Goal: Information Seeking & Learning: Learn about a topic

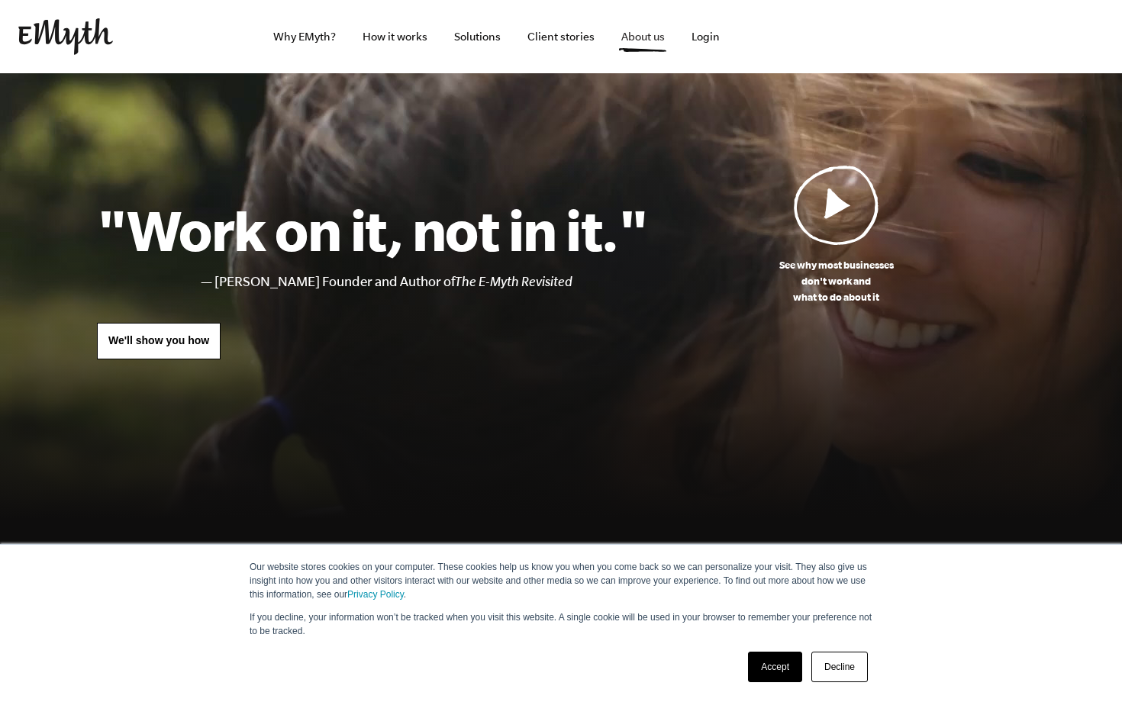
click at [624, 35] on link "About us" at bounding box center [643, 36] width 68 height 73
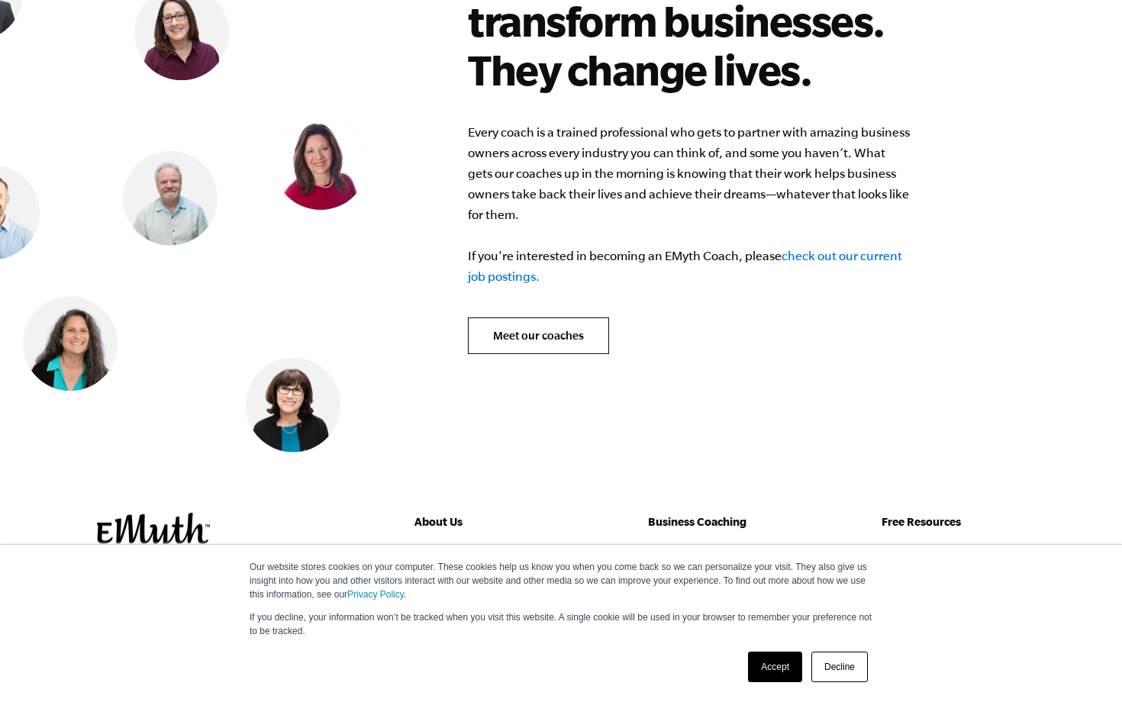
scroll to position [6189, 0]
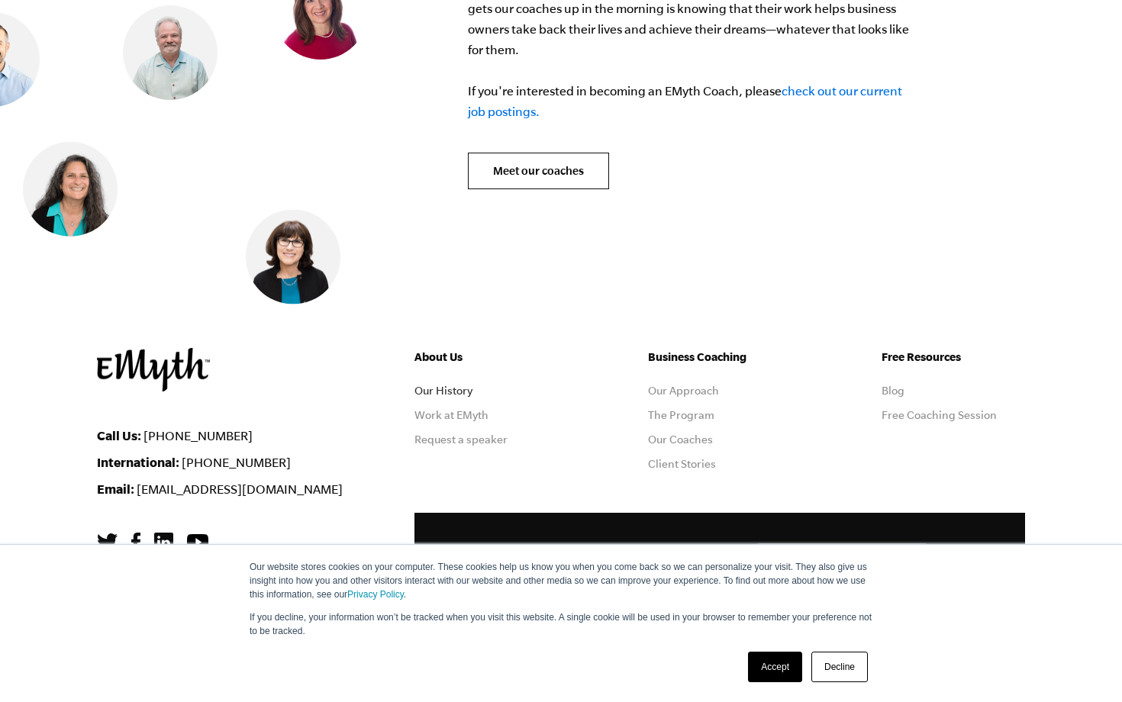
click at [470, 385] on link "Our History" at bounding box center [443, 391] width 58 height 12
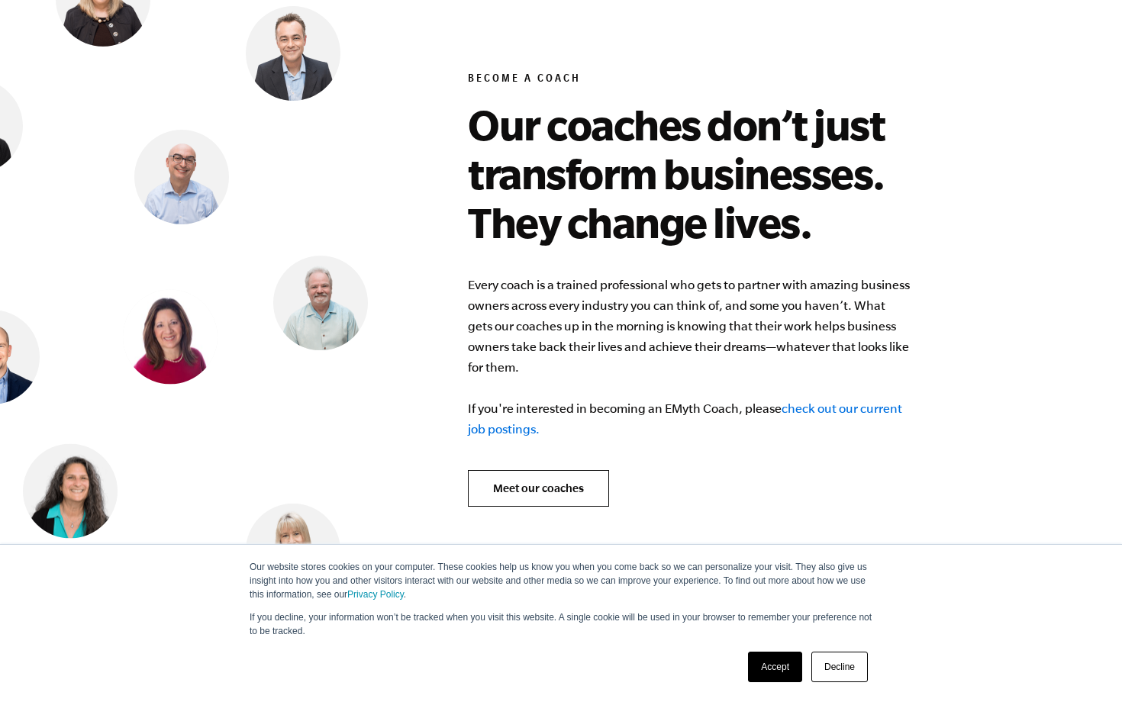
scroll to position [6189, 0]
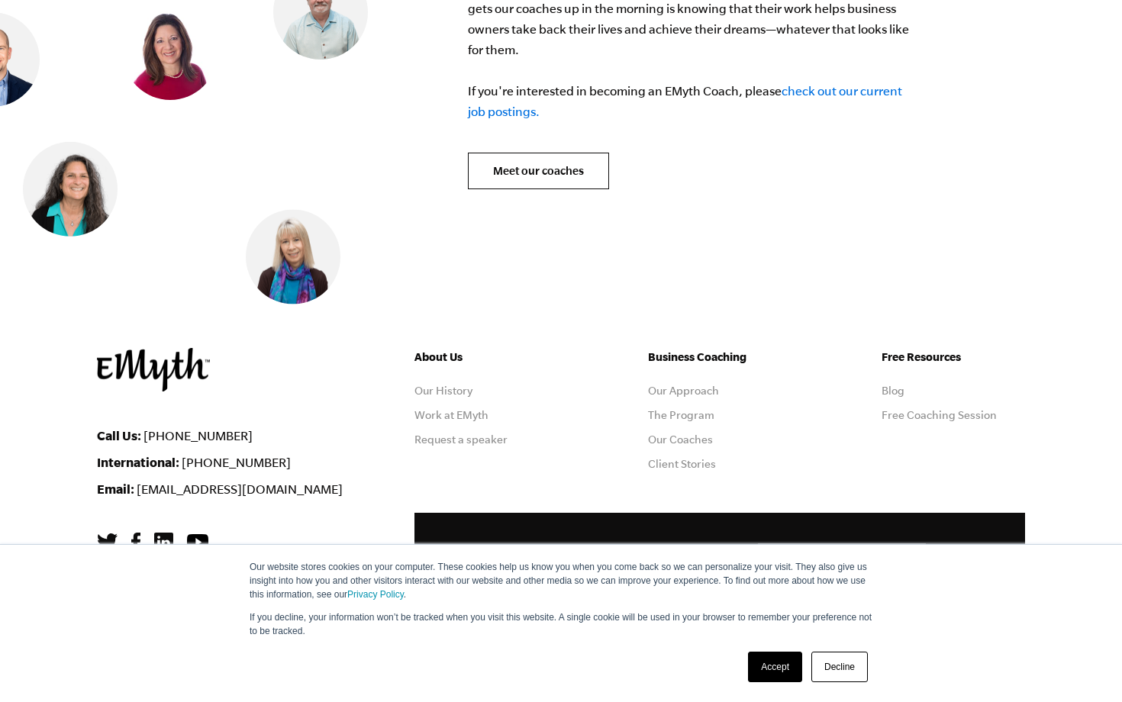
click at [781, 653] on link "Accept" at bounding box center [775, 667] width 54 height 31
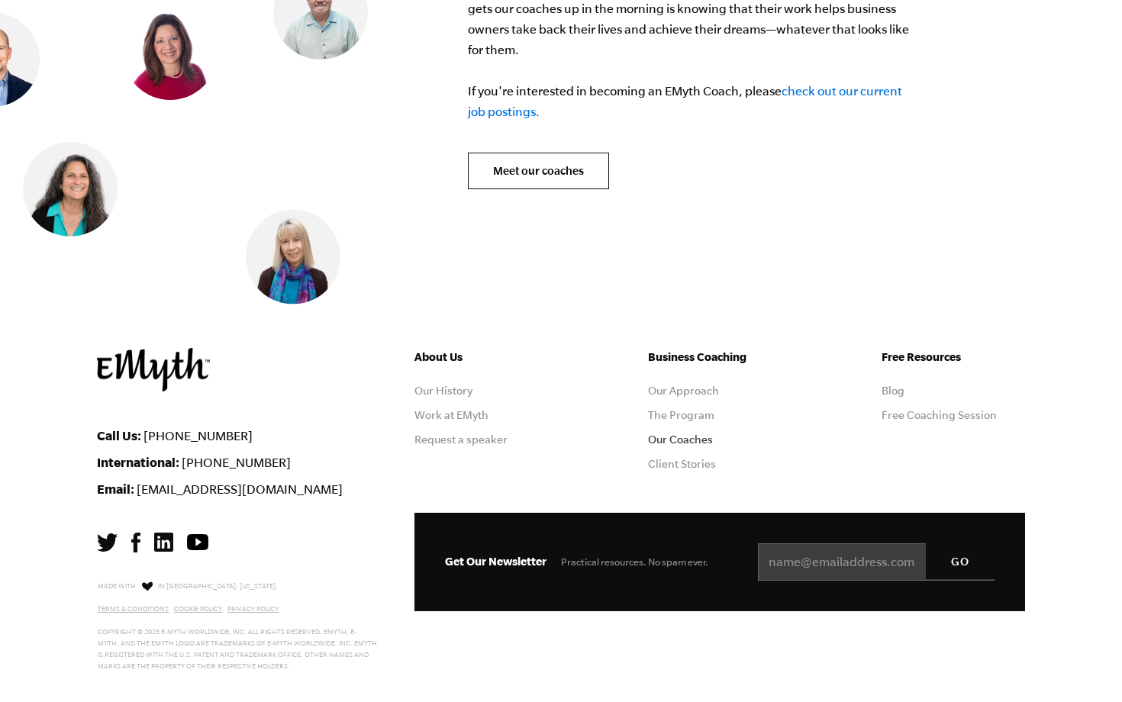
click at [697, 434] on link "Our Coaches" at bounding box center [680, 440] width 65 height 12
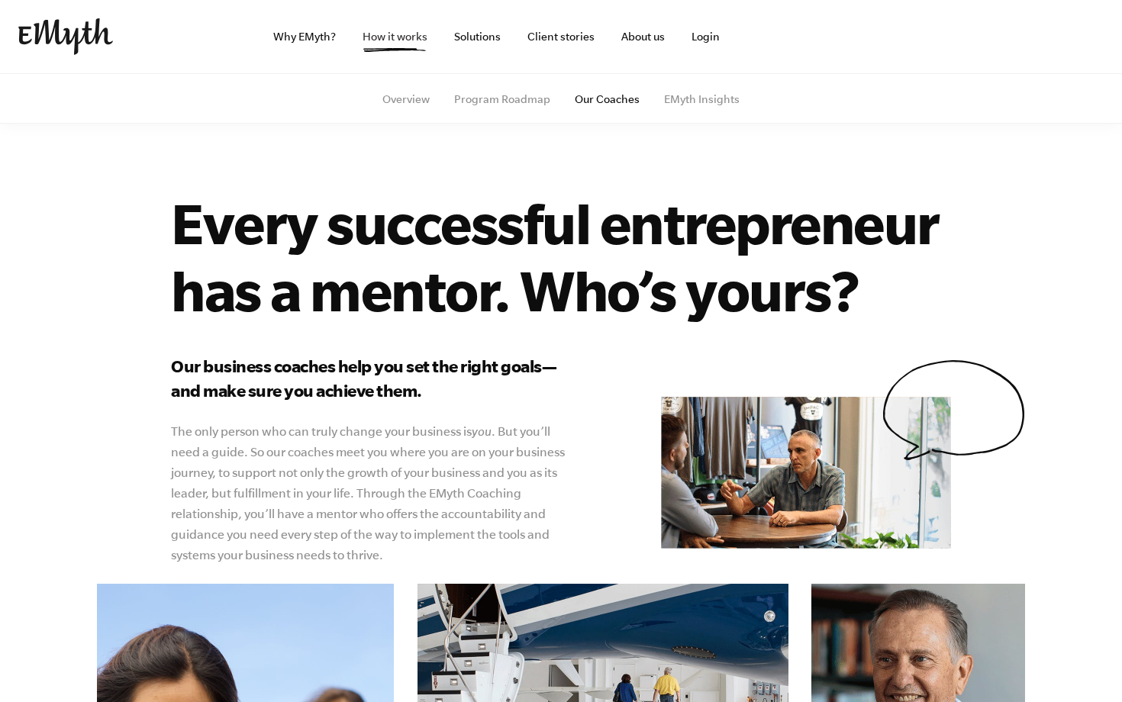
click at [413, 39] on link "How it works" at bounding box center [394, 36] width 89 height 73
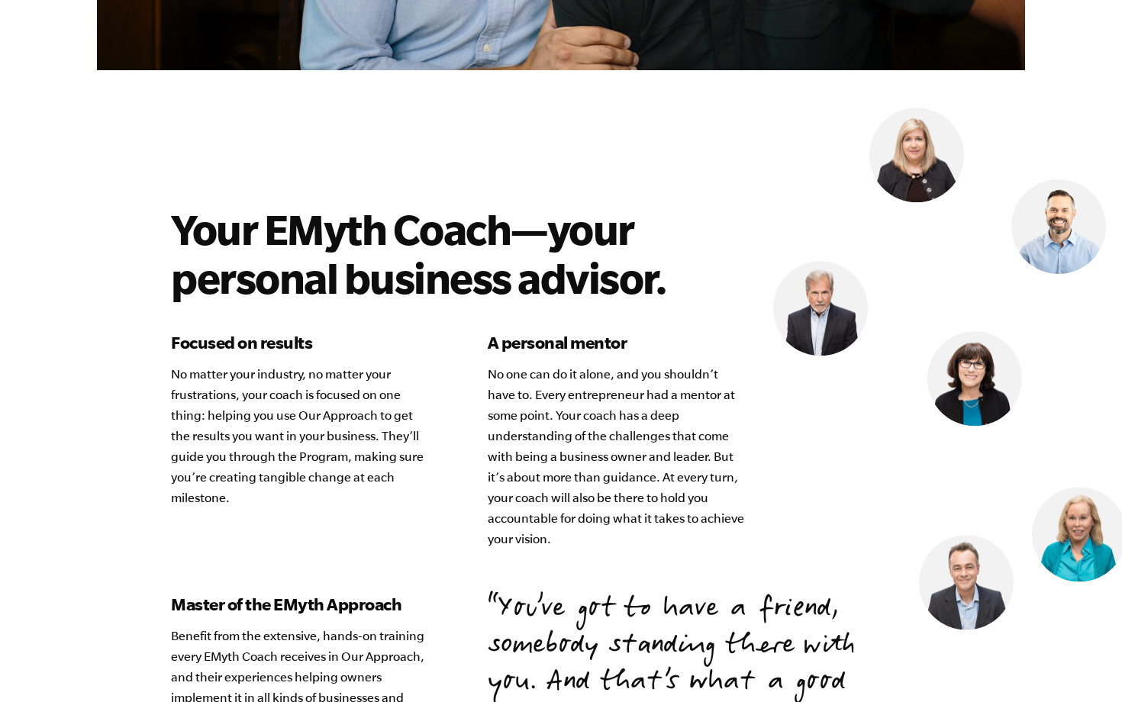
scroll to position [4038, 0]
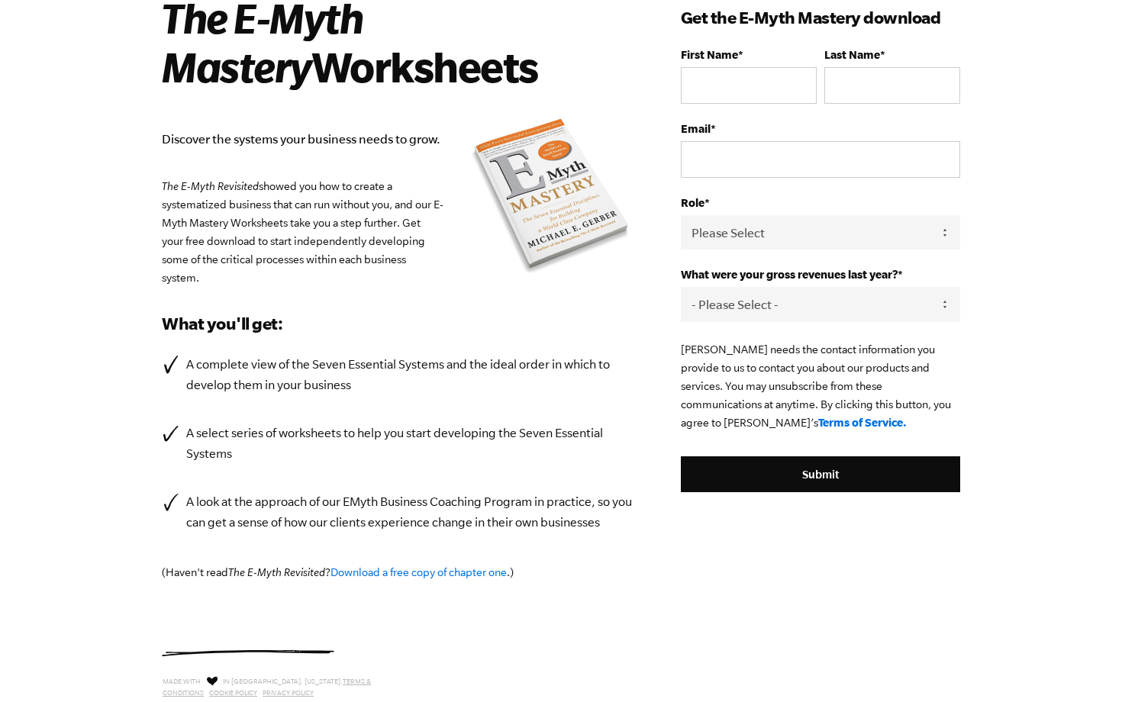
scroll to position [242, 0]
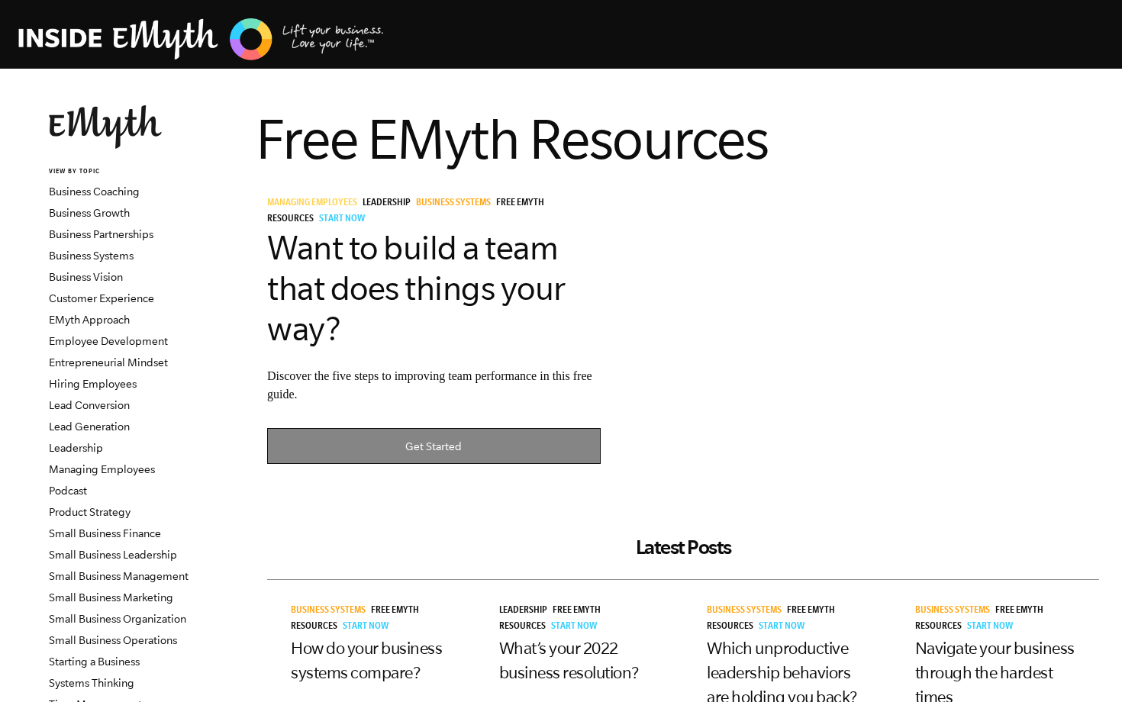
click at [482, 445] on link "Get Started" at bounding box center [434, 446] width 334 height 36
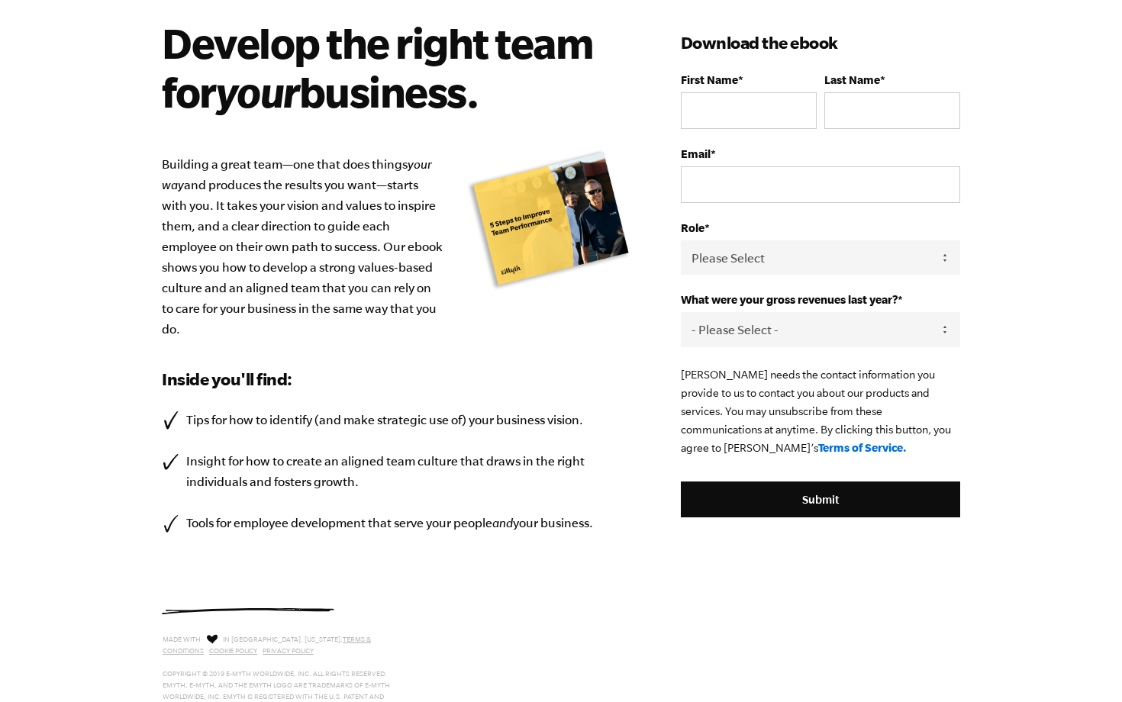
scroll to position [105, 0]
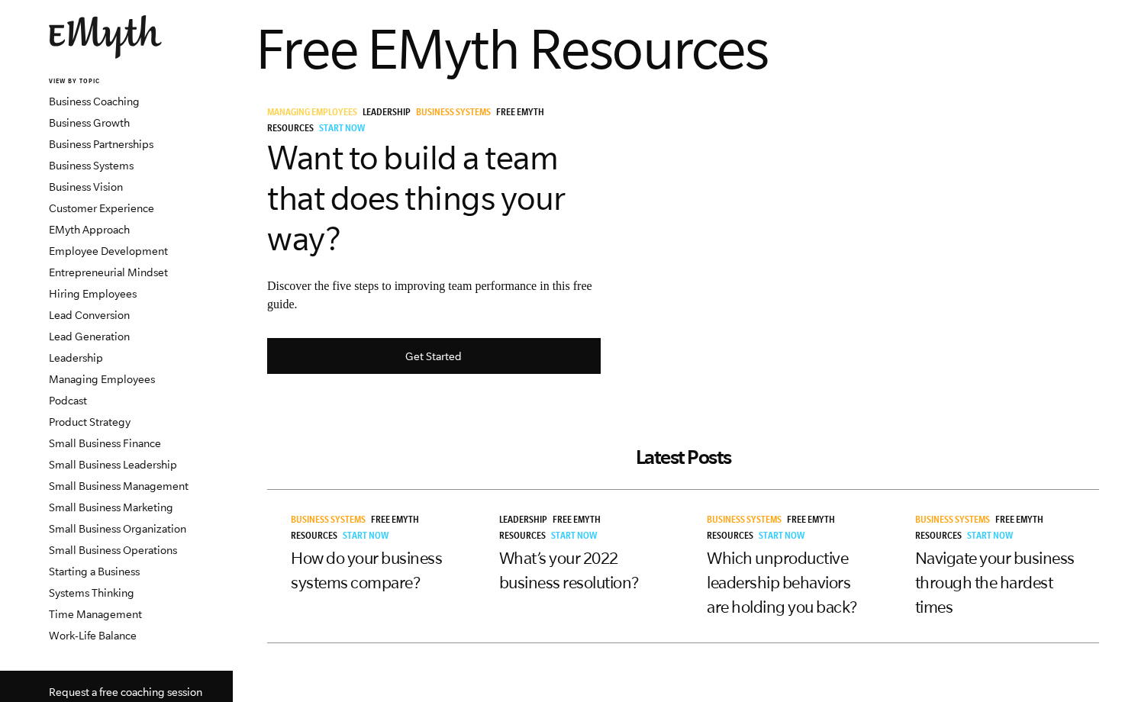
scroll to position [92, 0]
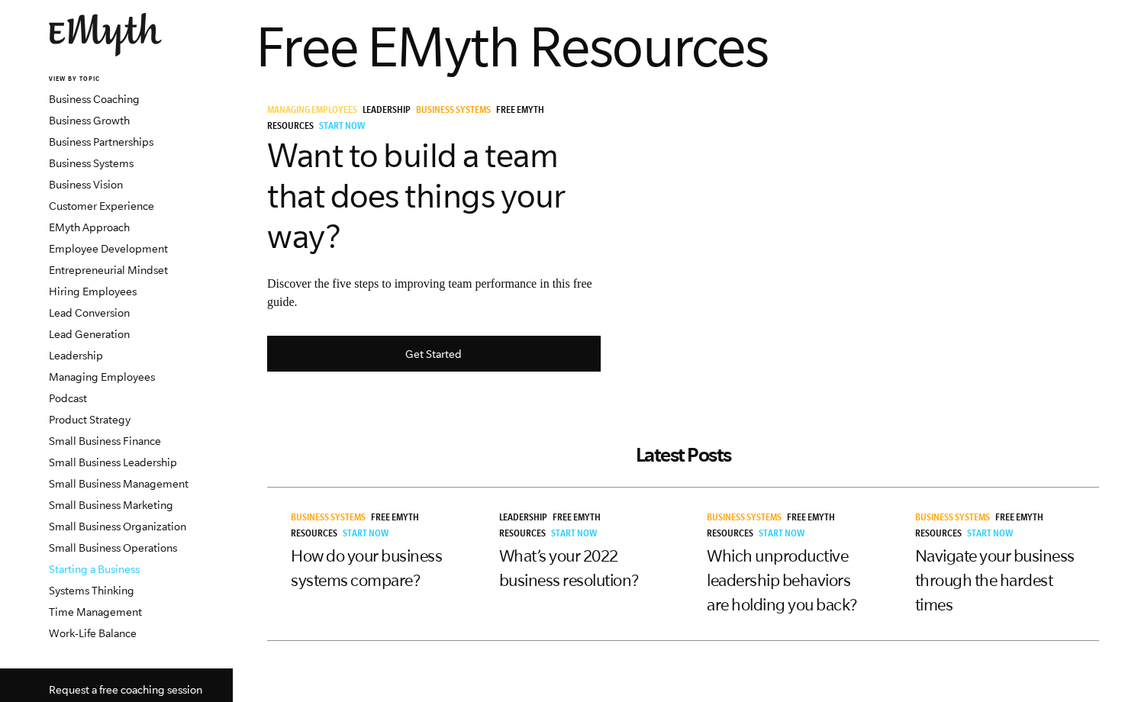
click at [135, 568] on link "Starting a Business" at bounding box center [94, 569] width 91 height 12
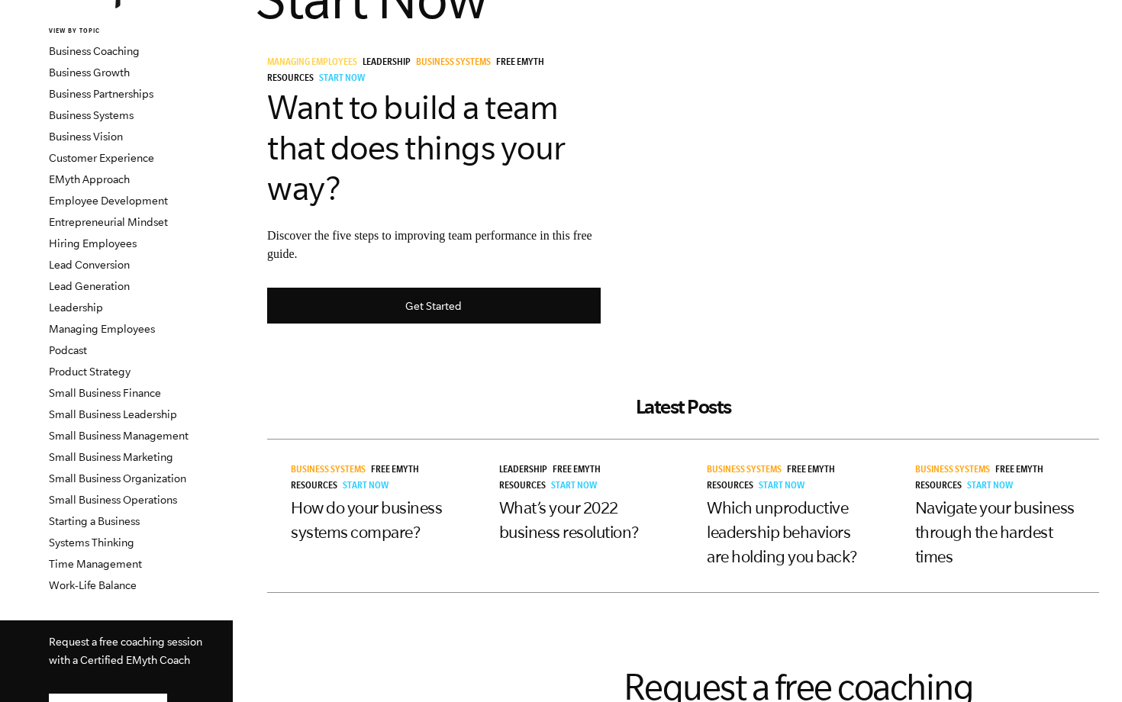
scroll to position [147, 0]
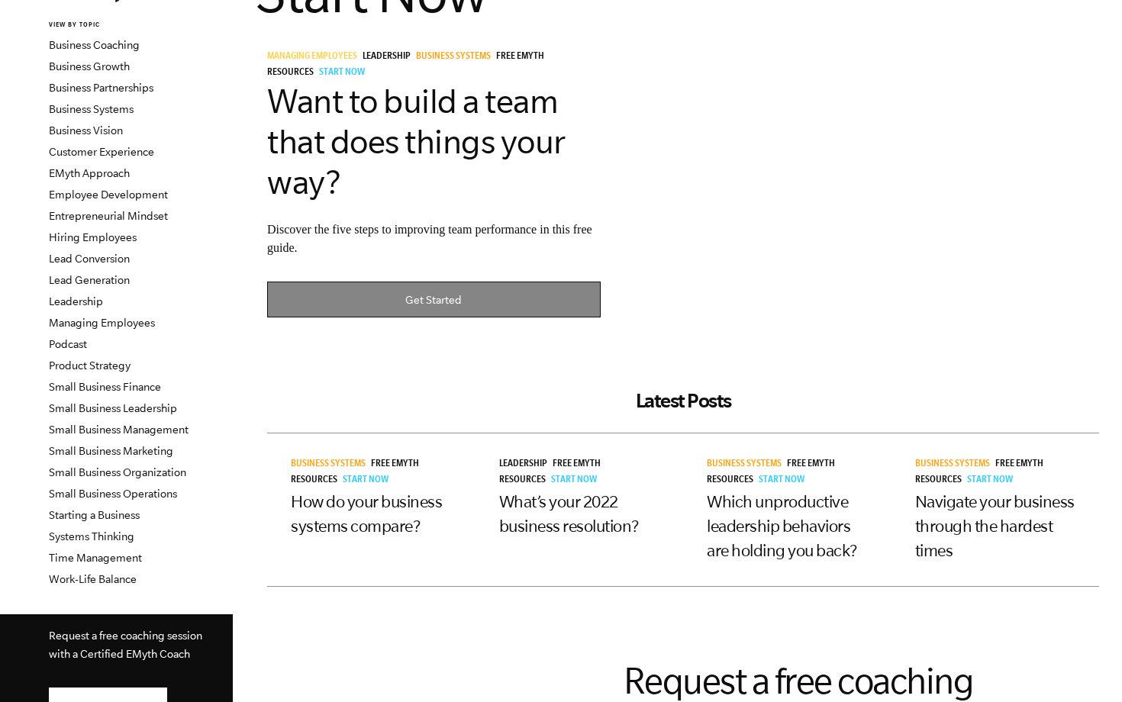
click at [422, 311] on link "Get Started" at bounding box center [434, 300] width 334 height 36
